Goal: Information Seeking & Learning: Learn about a topic

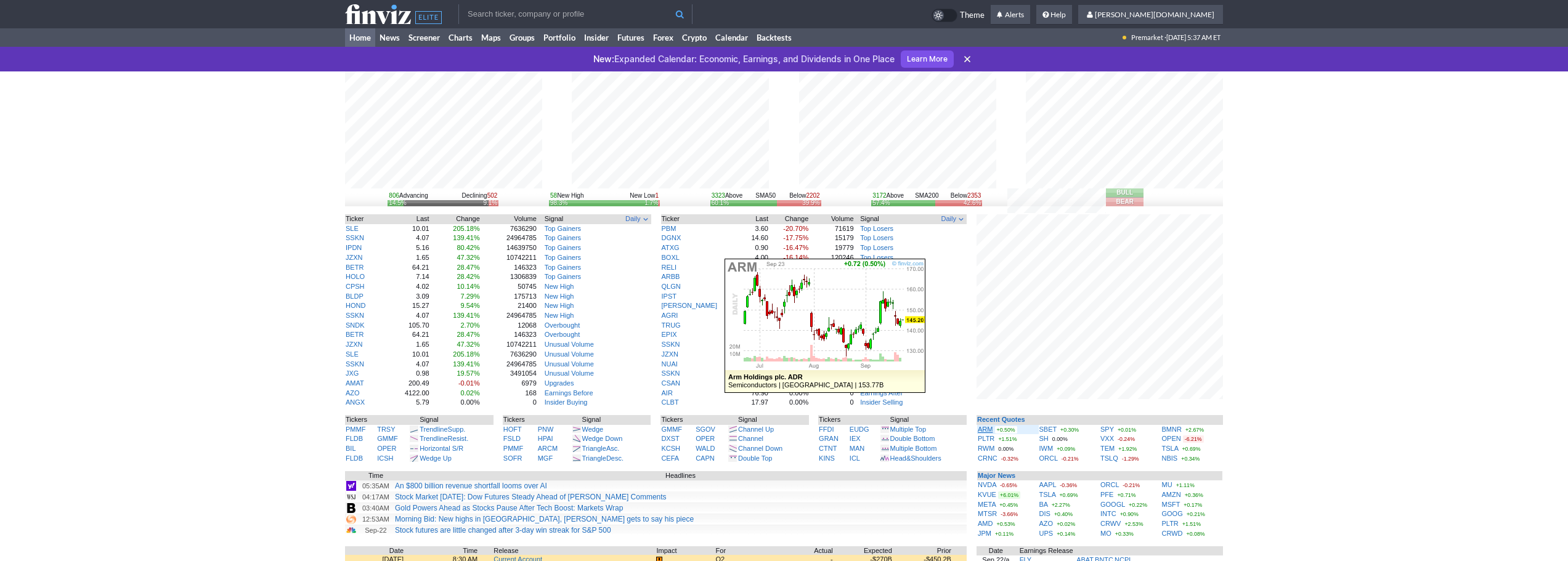
click at [989, 428] on link "ARM" at bounding box center [985, 429] width 15 height 7
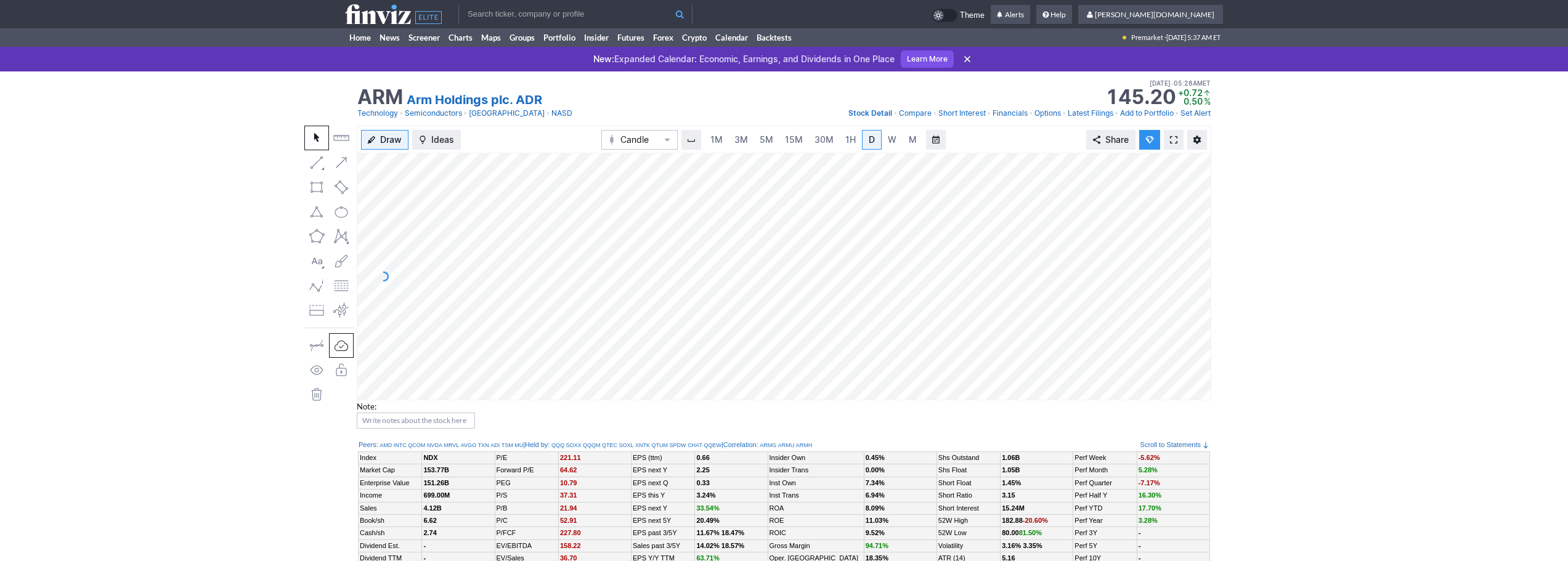
click at [1171, 144] on span at bounding box center [1173, 140] width 7 height 10
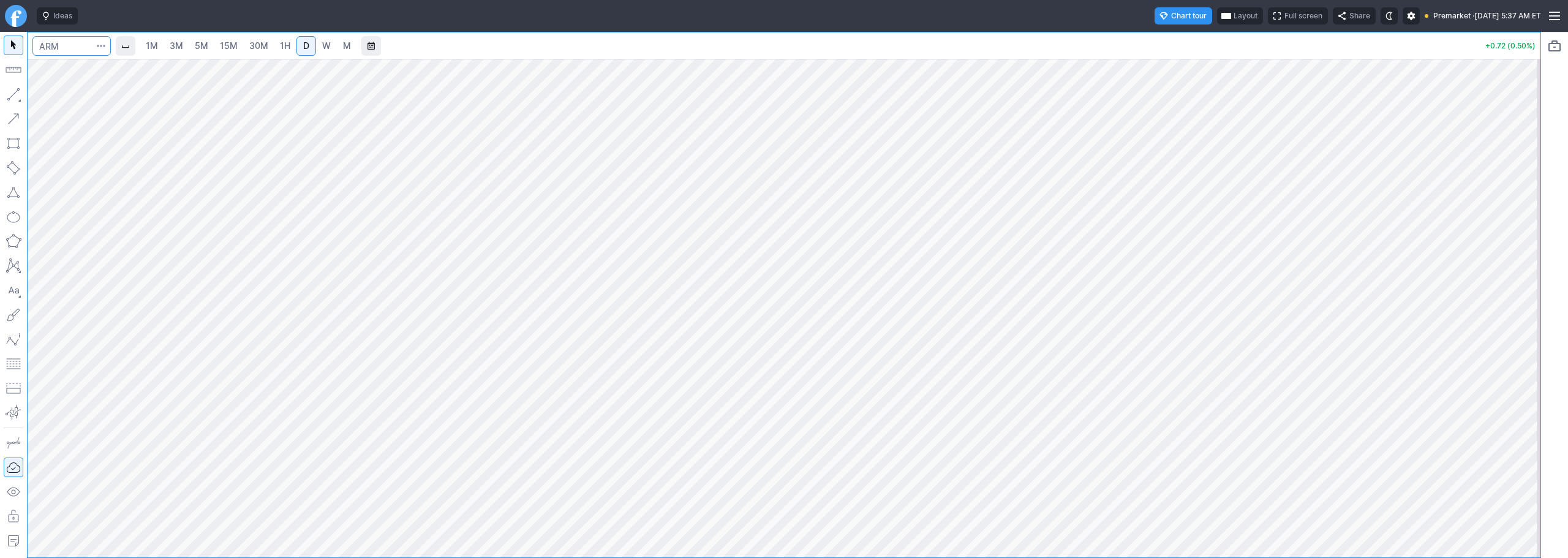
click at [70, 49] on input "Search" at bounding box center [72, 46] width 78 height 20
type input "btcusd"
click at [122, 74] on span "Bitcoin / USD" at bounding box center [119, 72] width 46 height 9
click at [172, 42] on link "3M" at bounding box center [176, 46] width 24 height 20
click at [294, 43] on link "1H" at bounding box center [285, 46] width 21 height 20
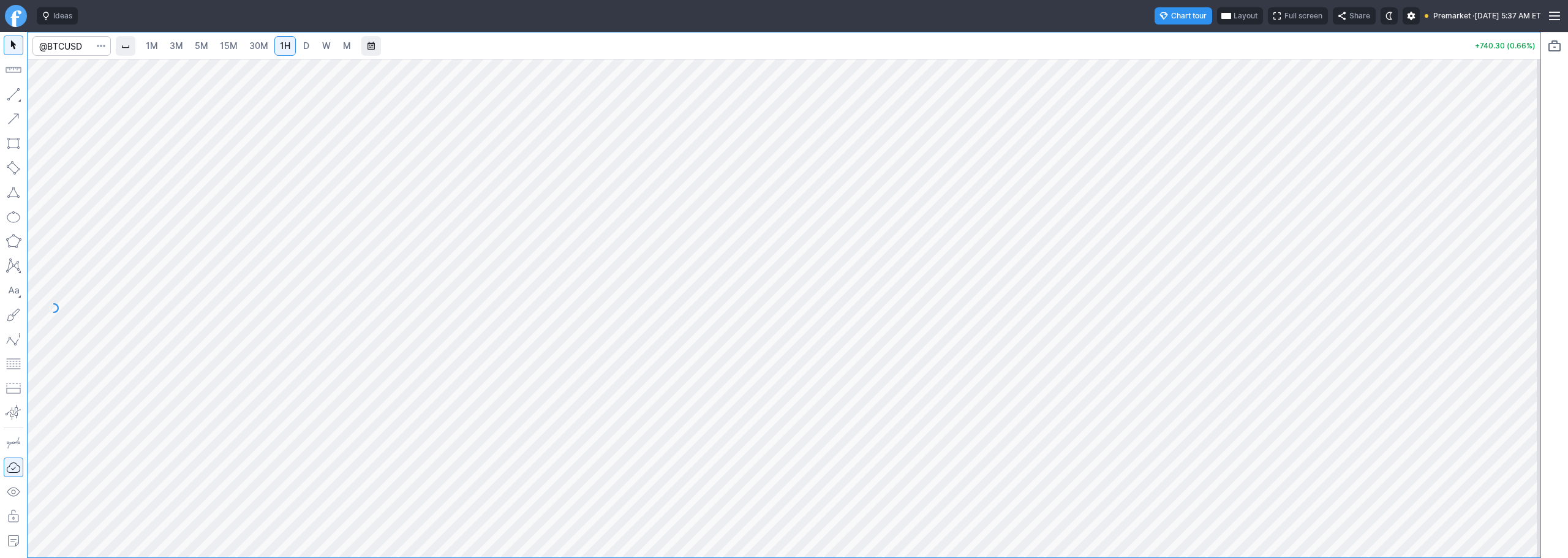
click at [320, 43] on link "W" at bounding box center [327, 46] width 20 height 20
click at [183, 43] on span "3M" at bounding box center [176, 45] width 14 height 11
click at [237, 39] on link "15M" at bounding box center [229, 46] width 29 height 20
click at [274, 46] on link "30M" at bounding box center [259, 46] width 30 height 20
click at [283, 50] on span "1H" at bounding box center [285, 45] width 11 height 11
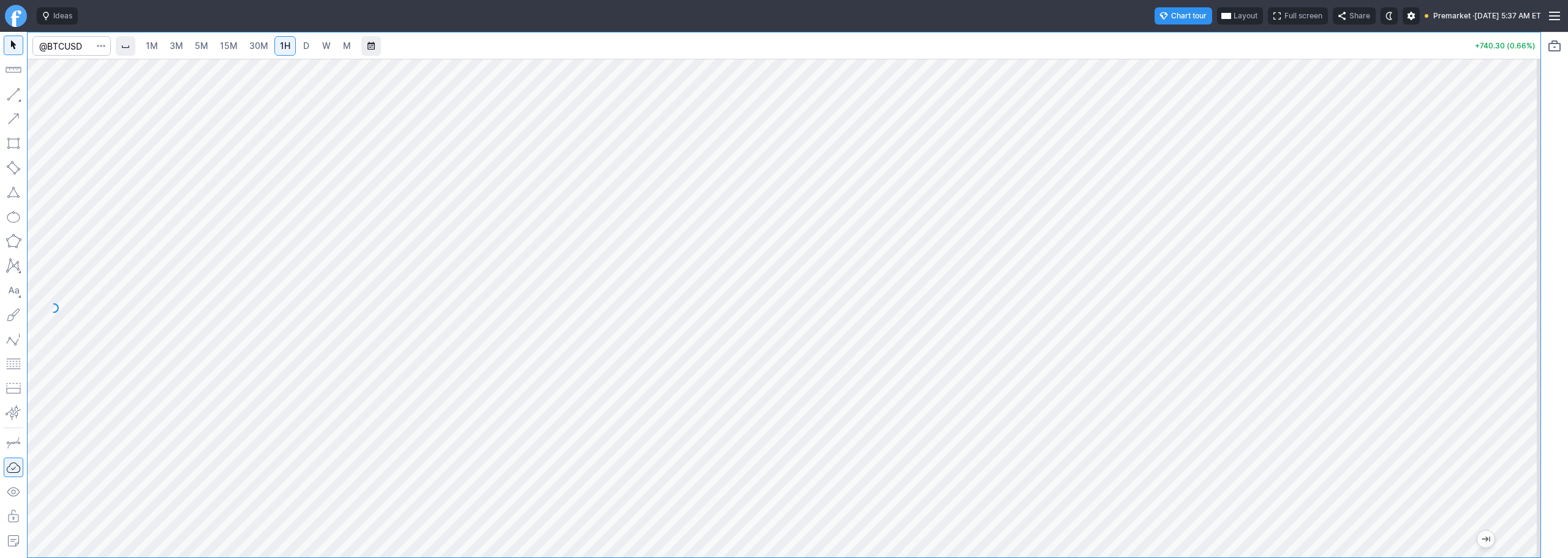
click at [313, 42] on link "D" at bounding box center [306, 46] width 20 height 20
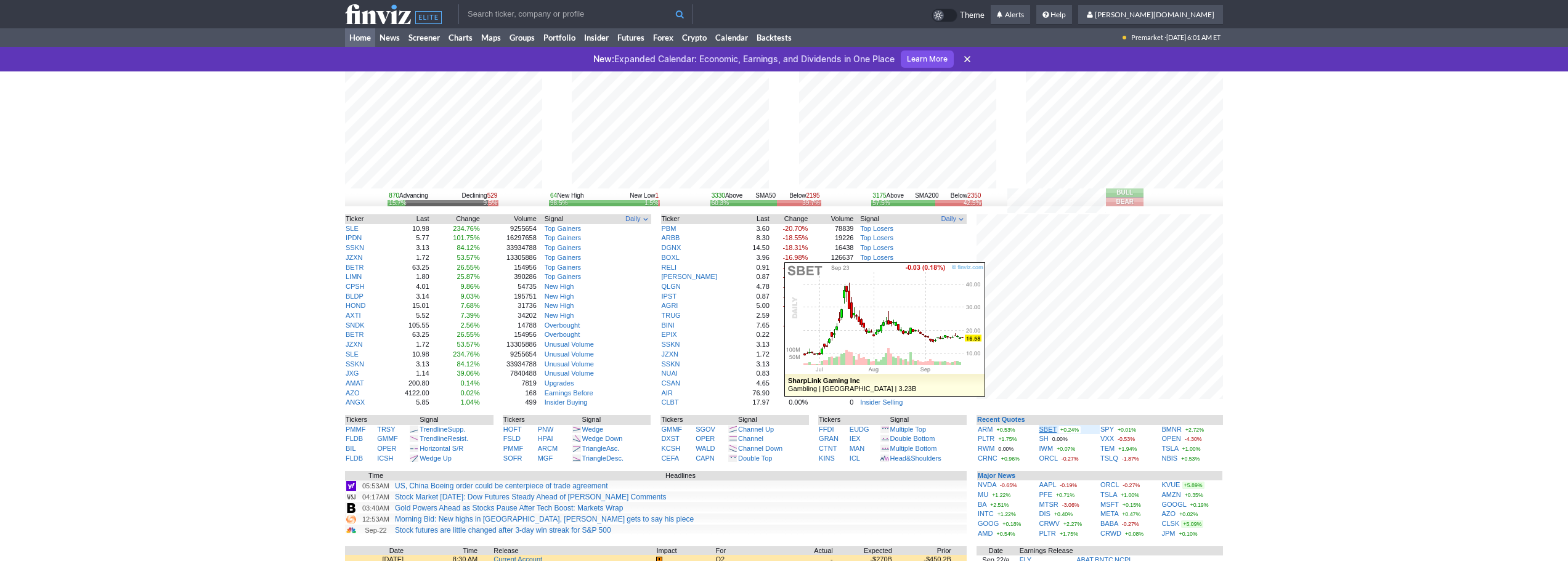
click at [1049, 431] on link "SBET" at bounding box center [1048, 429] width 18 height 7
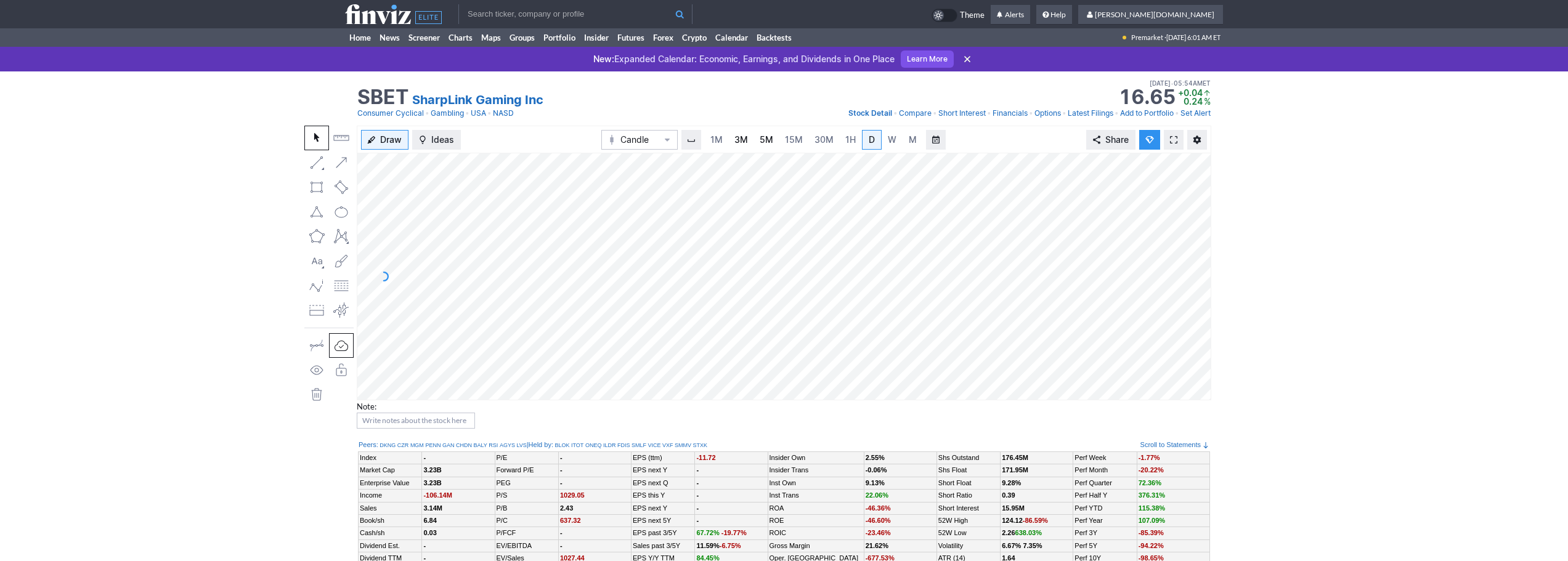
drag, startPoint x: 750, startPoint y: 143, endPoint x: 758, endPoint y: 145, distance: 8.2
click at [749, 143] on link "3M" at bounding box center [741, 140] width 24 height 20
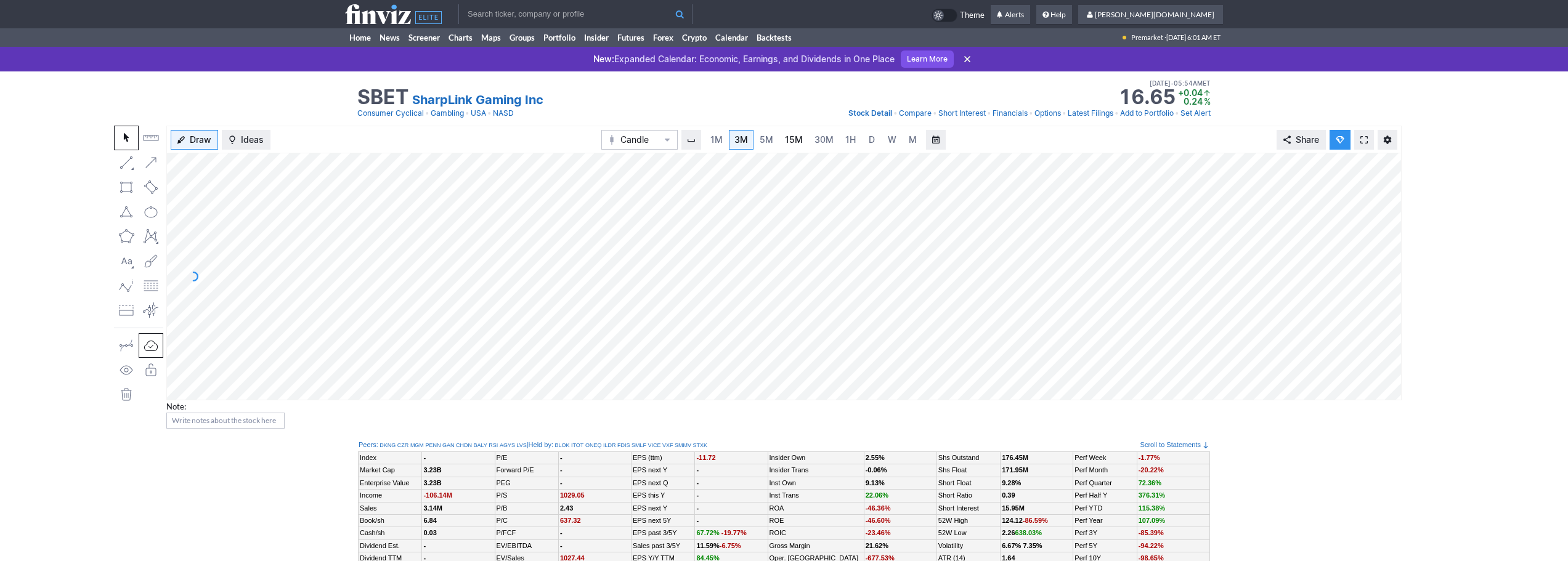
click at [804, 140] on link "15M" at bounding box center [794, 140] width 29 height 20
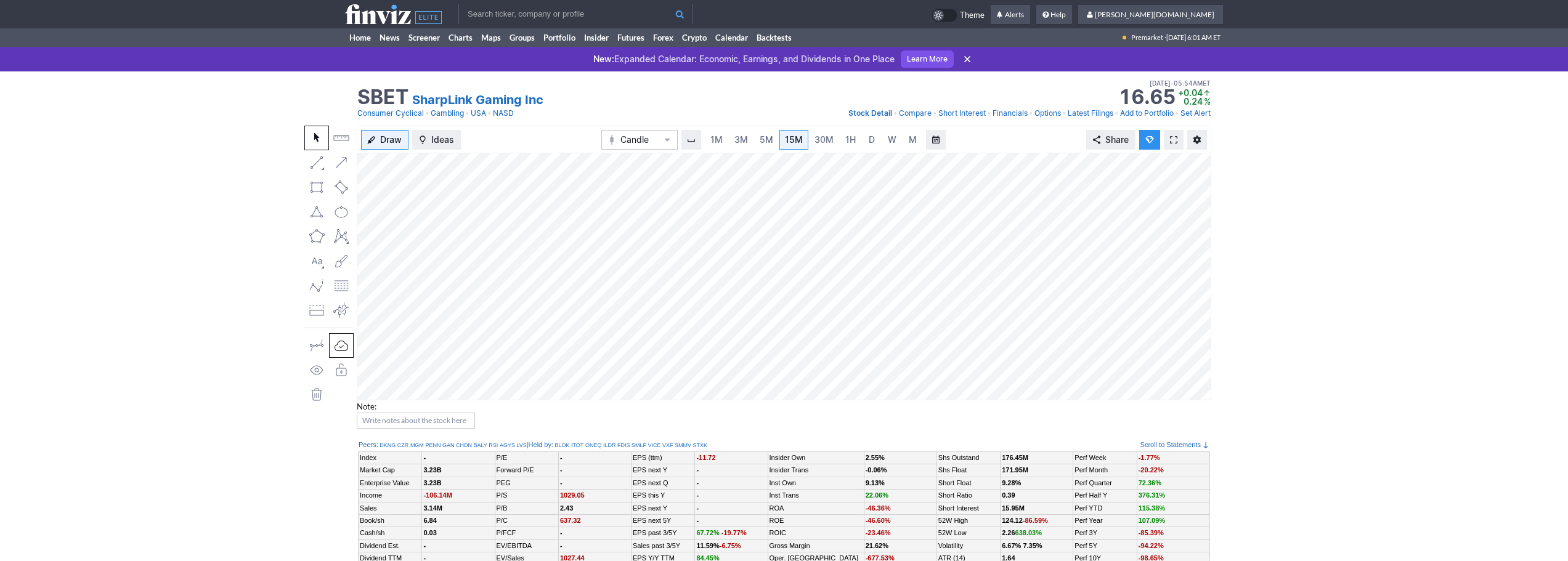
click at [517, 9] on input "text" at bounding box center [575, 14] width 234 height 20
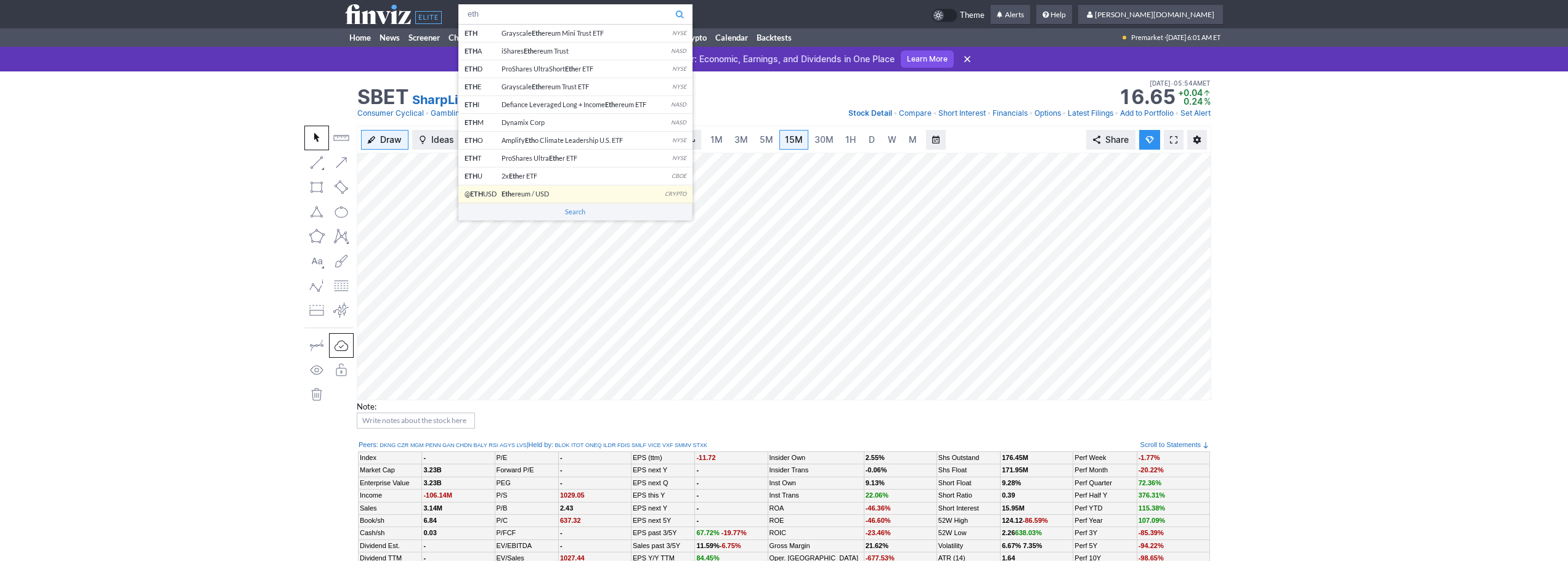
type input "eth"
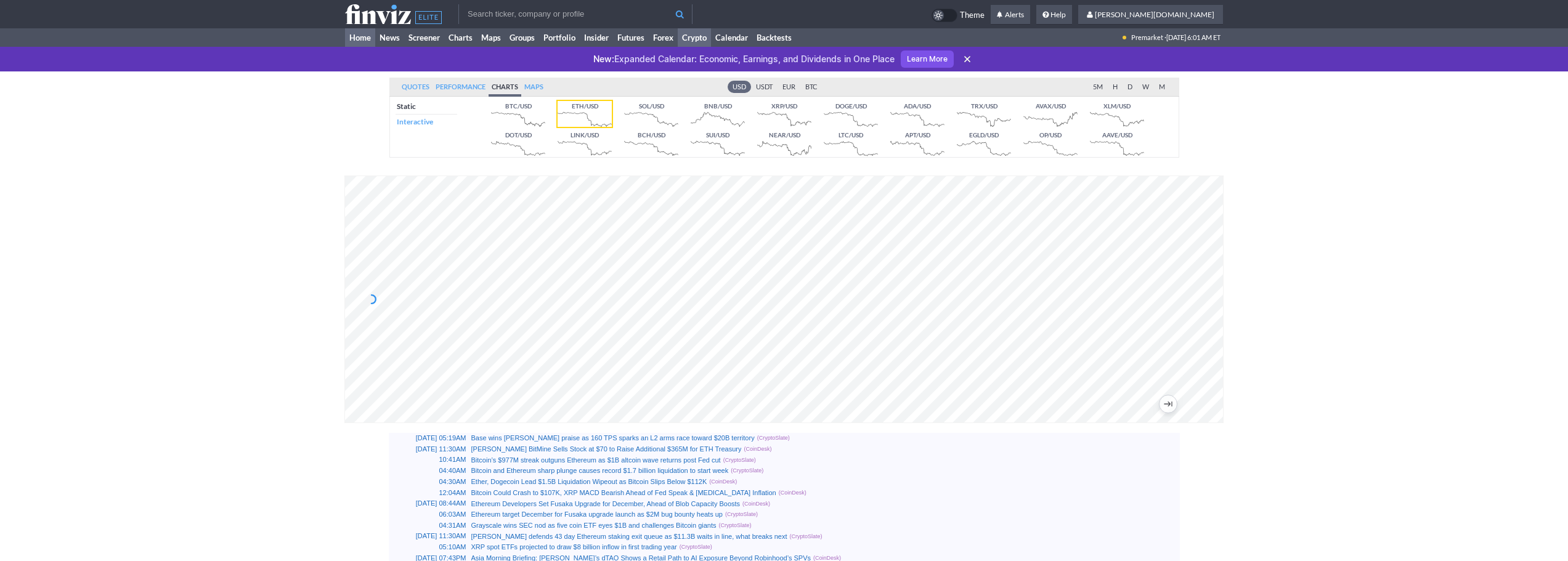
click at [350, 36] on link "Home" at bounding box center [360, 38] width 30 height 19
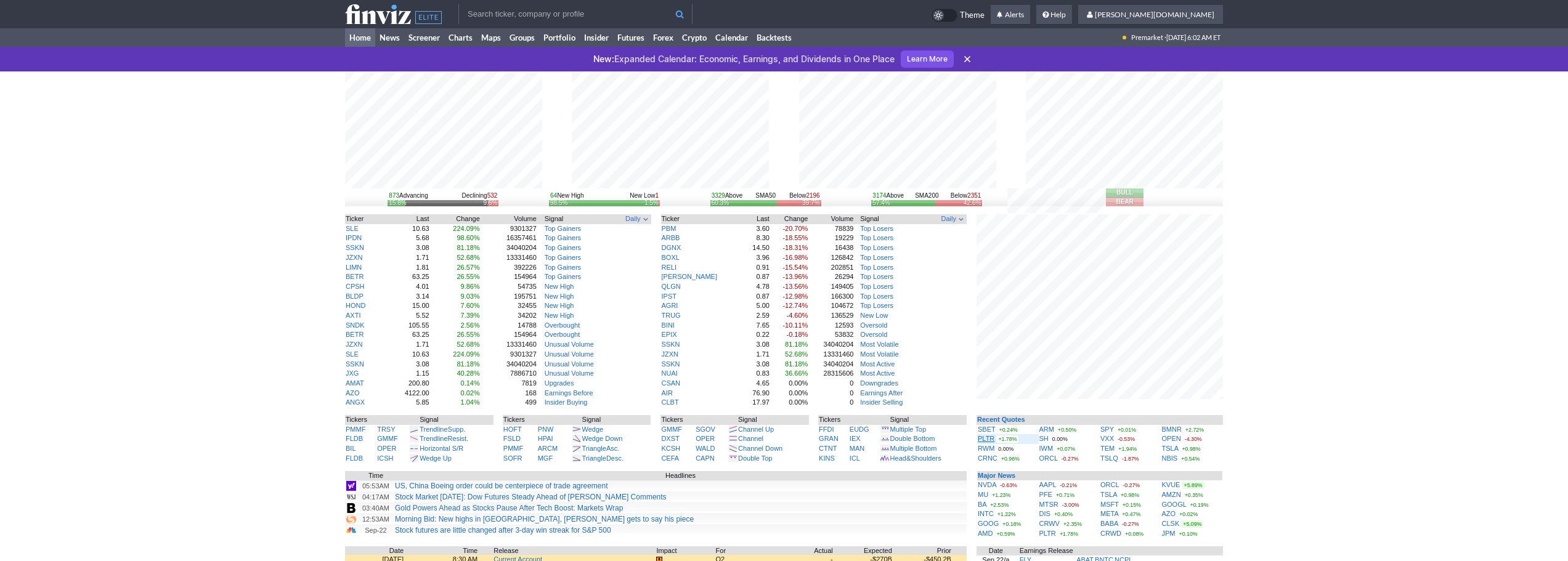
click at [984, 438] on link "PLTR" at bounding box center [986, 438] width 16 height 7
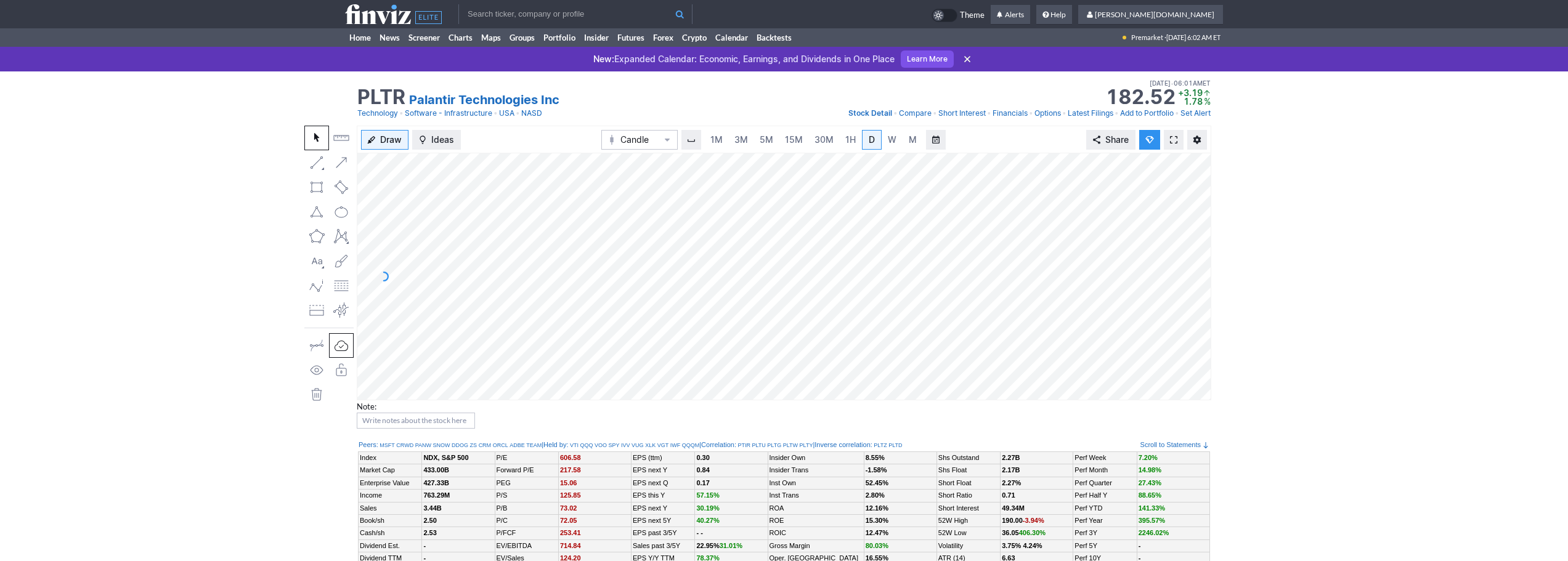
click at [1176, 137] on span at bounding box center [1173, 140] width 7 height 10
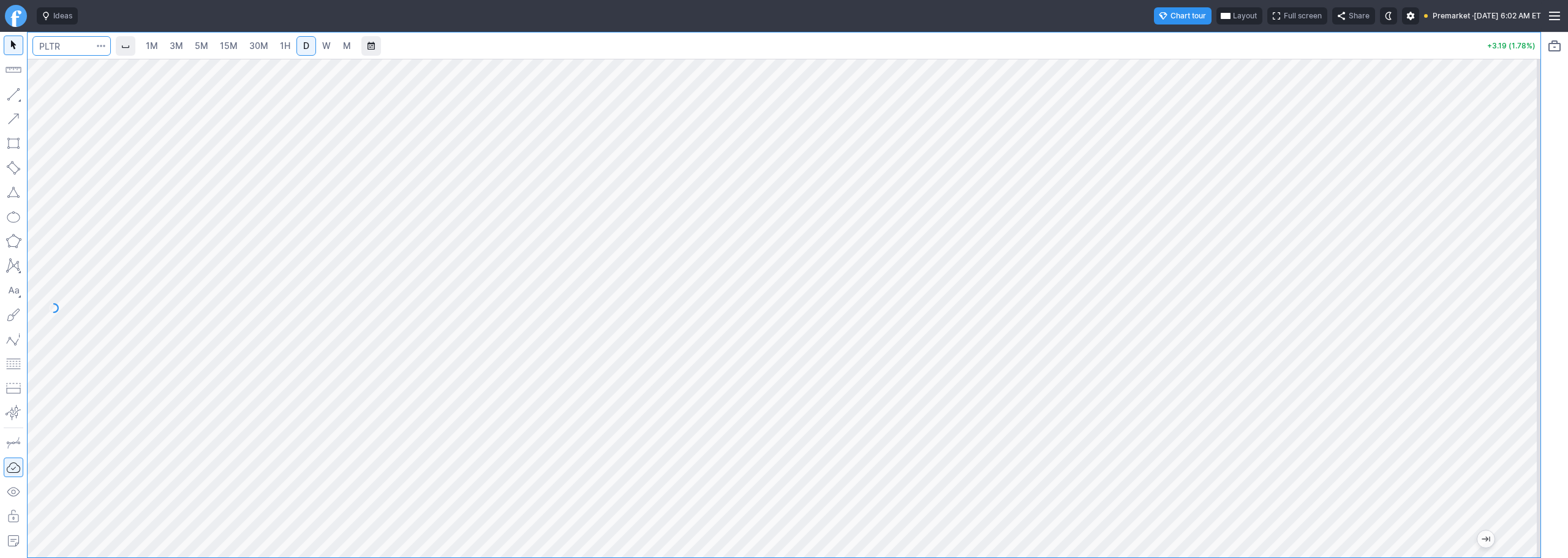
click at [68, 42] on input "Search" at bounding box center [72, 46] width 78 height 20
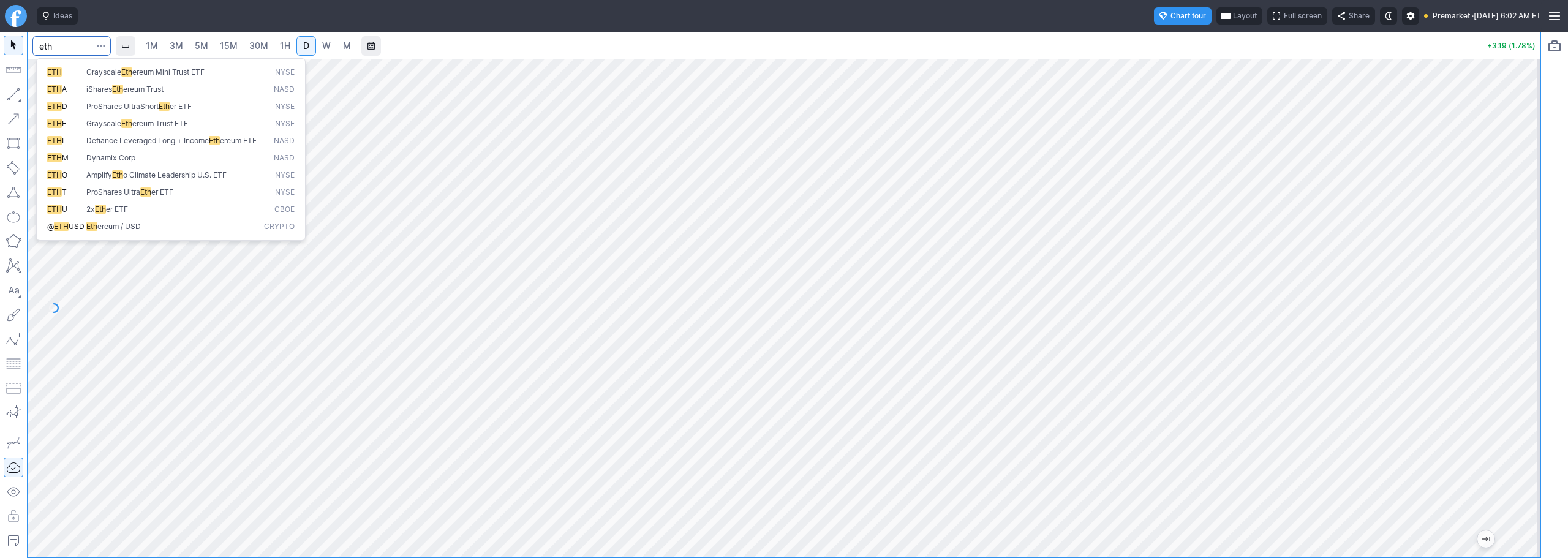
type input "eth"
click at [154, 232] on span "Eth ereum / USD" at bounding box center [173, 227] width 178 height 11
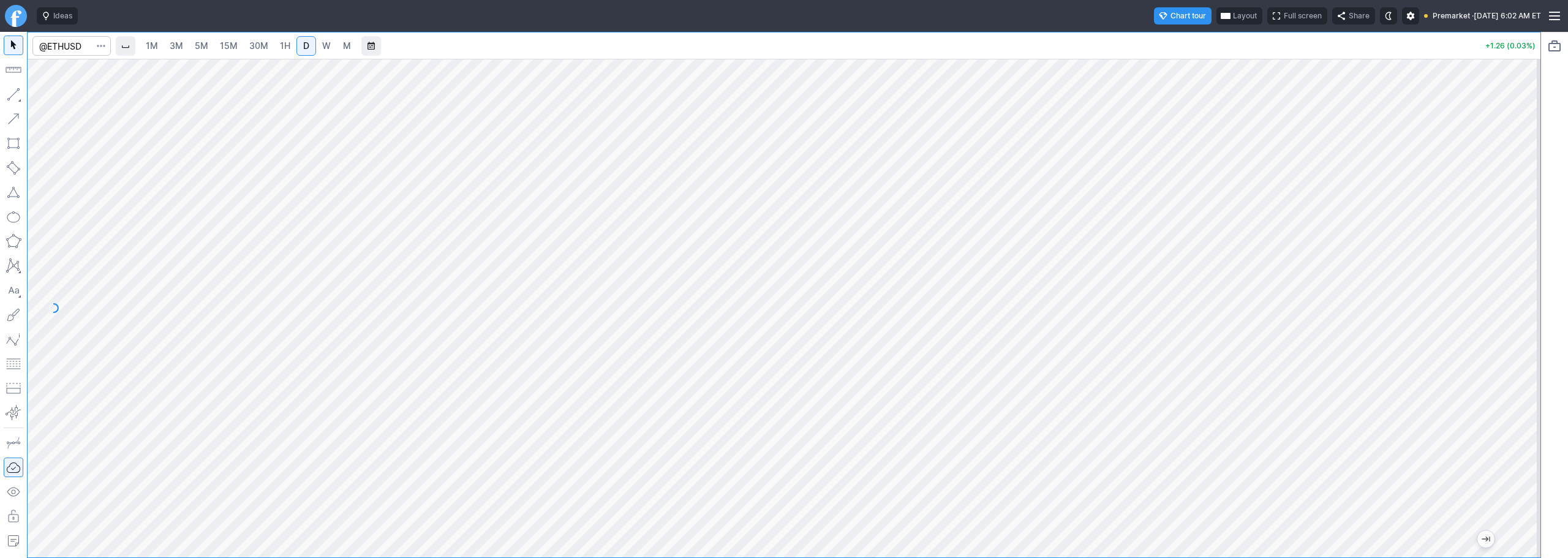
click at [174, 43] on span "3M" at bounding box center [176, 45] width 14 height 11
click at [243, 42] on link "15M" at bounding box center [229, 46] width 29 height 20
